Goal: Information Seeking & Learning: Learn about a topic

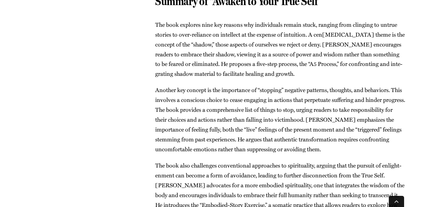
scroll to position [1211, 0]
